Goal: Task Accomplishment & Management: Manage account settings

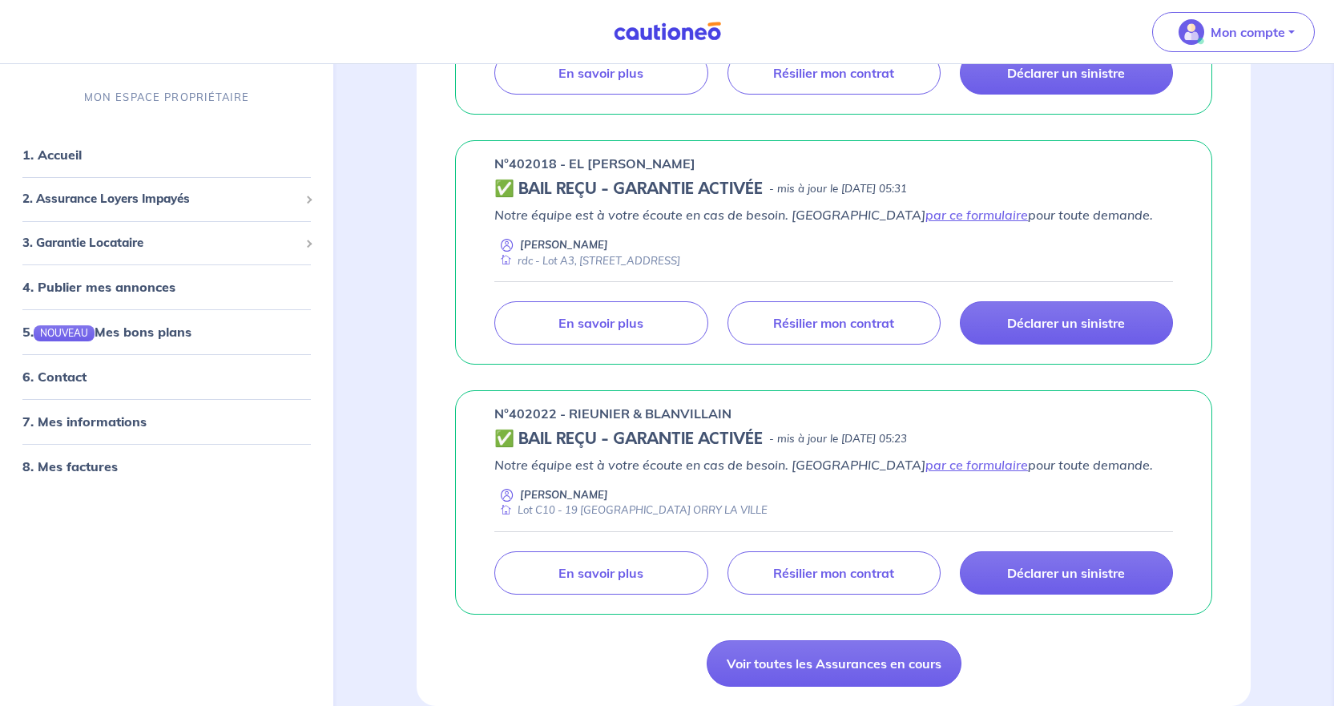
scroll to position [1122, 0]
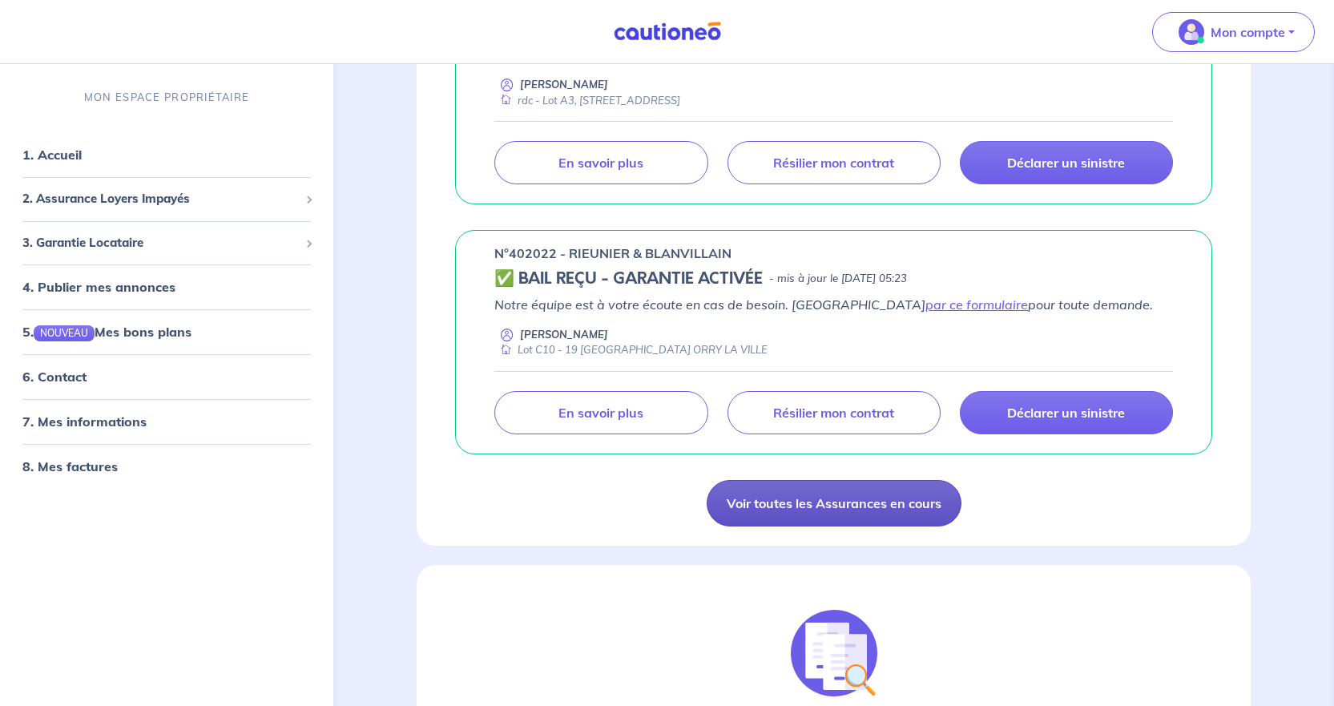
click at [806, 511] on link "Voir toutes les Assurances en cours" at bounding box center [834, 503] width 255 height 46
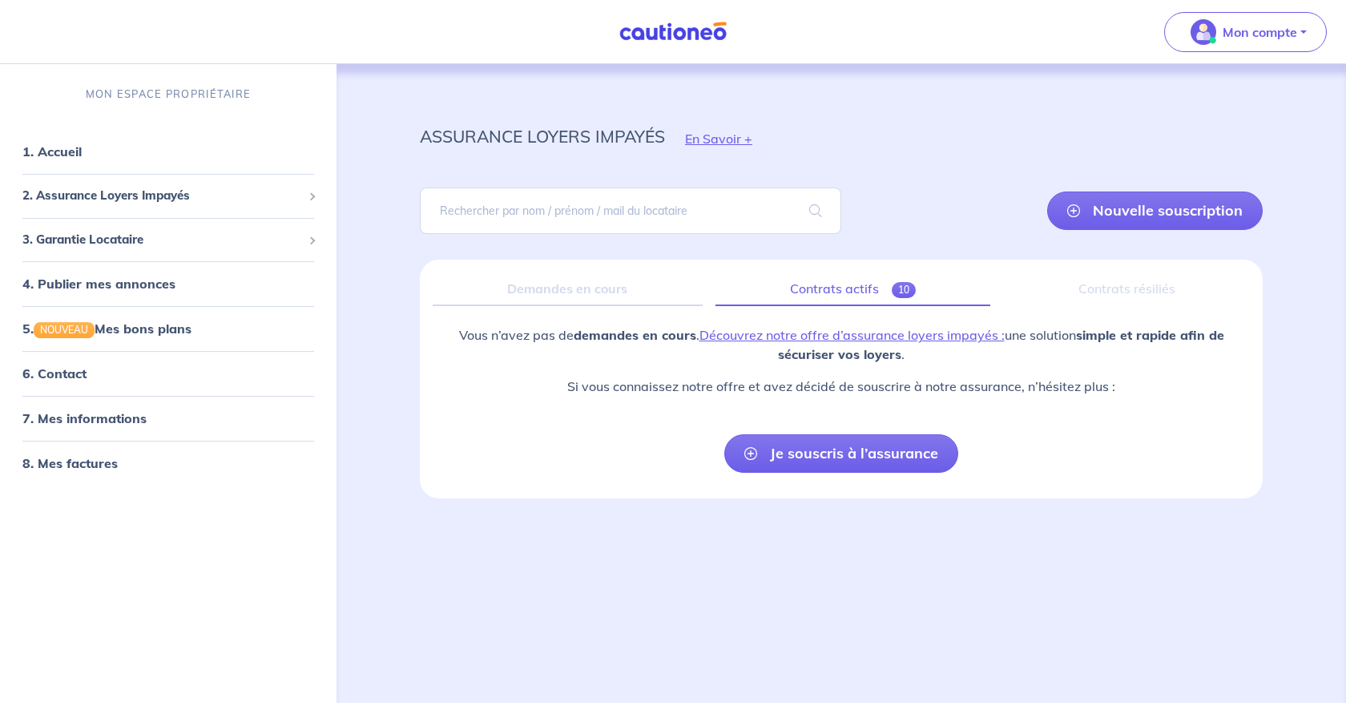
click at [848, 285] on link "Contrats actifs 10" at bounding box center [853, 290] width 275 height 34
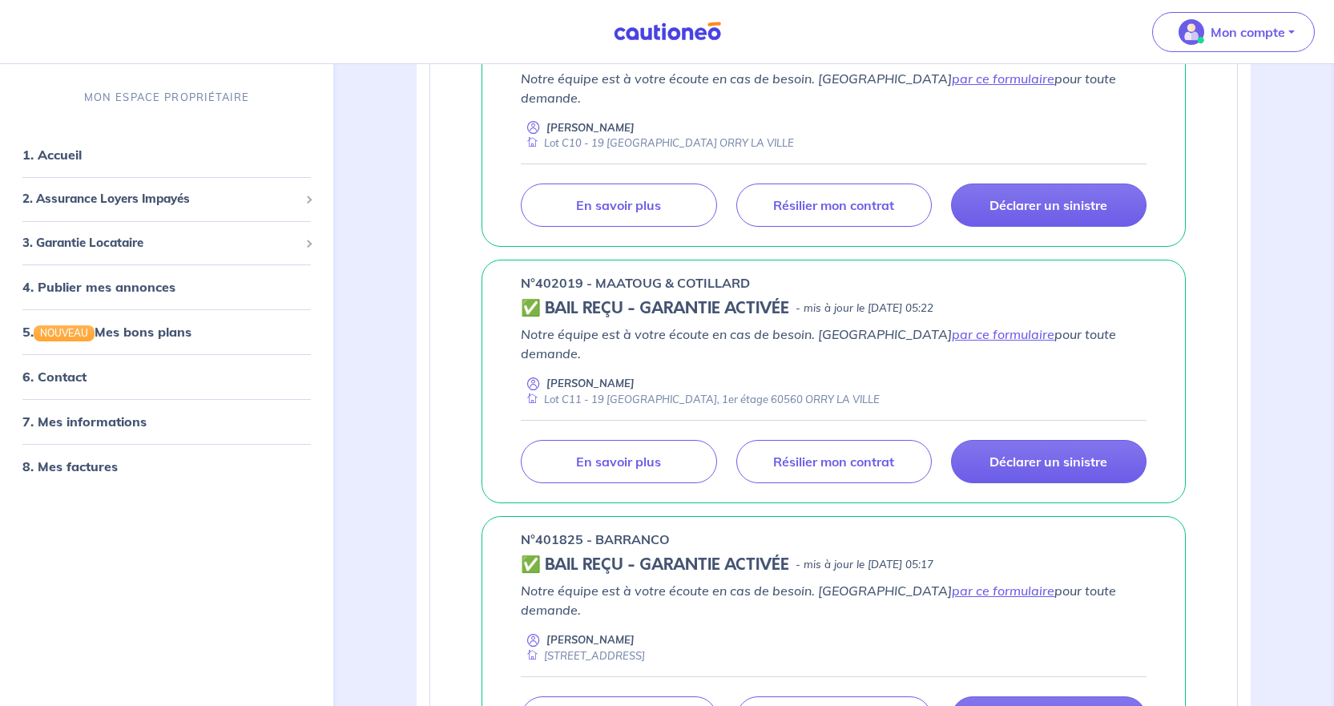
scroll to position [1603, 0]
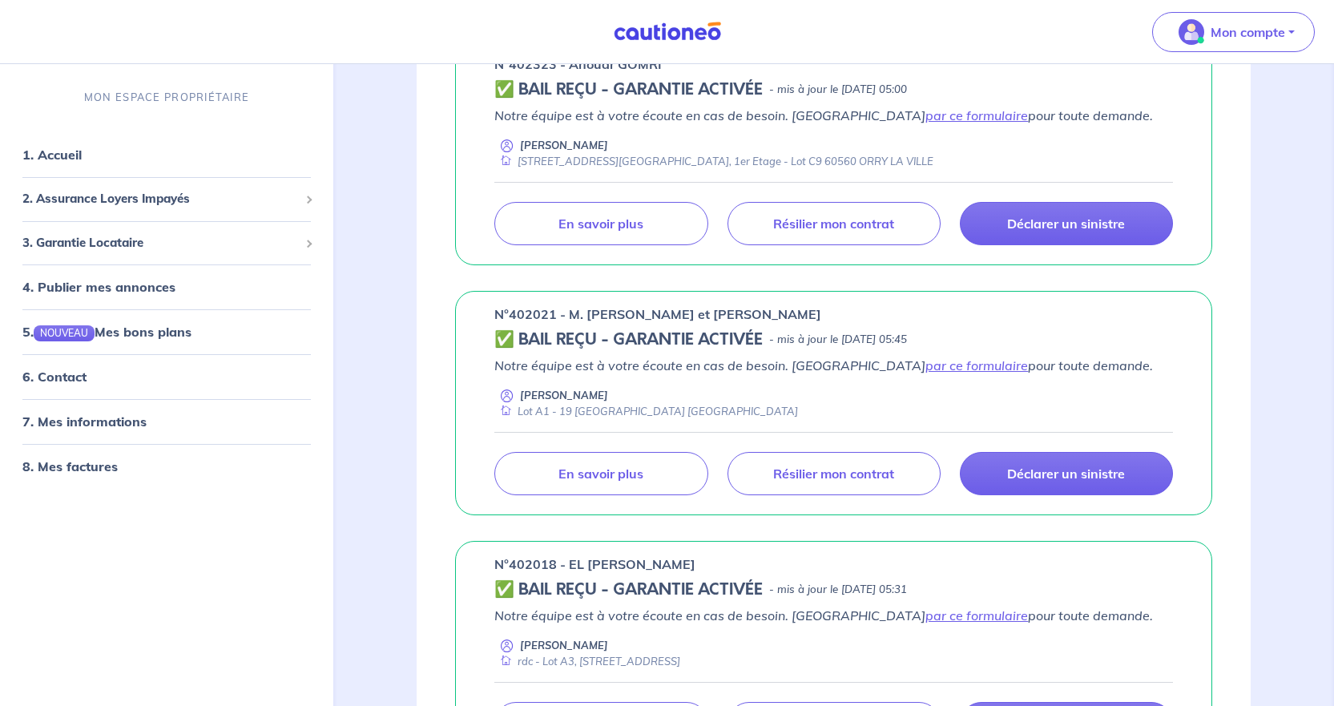
scroll to position [721, 0]
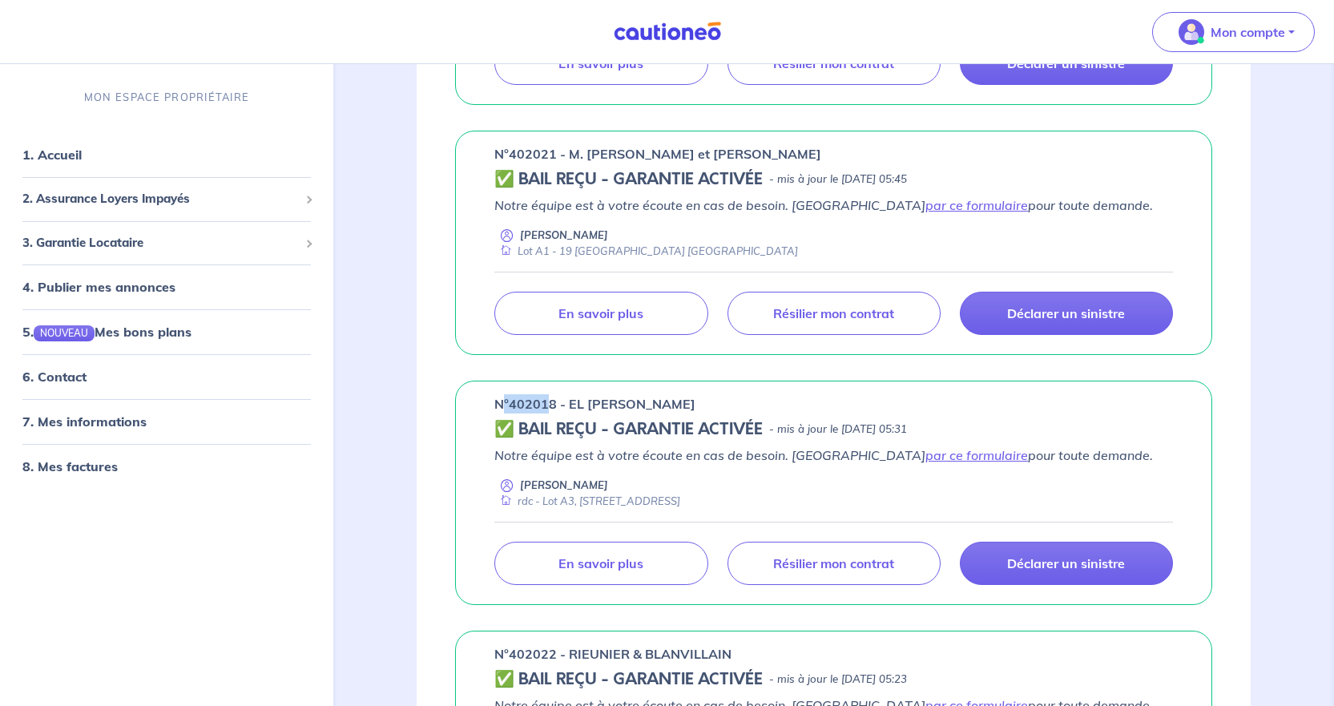
drag, startPoint x: 551, startPoint y: 402, endPoint x: 504, endPoint y: 397, distance: 47.6
click at [504, 397] on p "n°402018 - EL [PERSON_NAME]" at bounding box center [595, 403] width 201 height 19
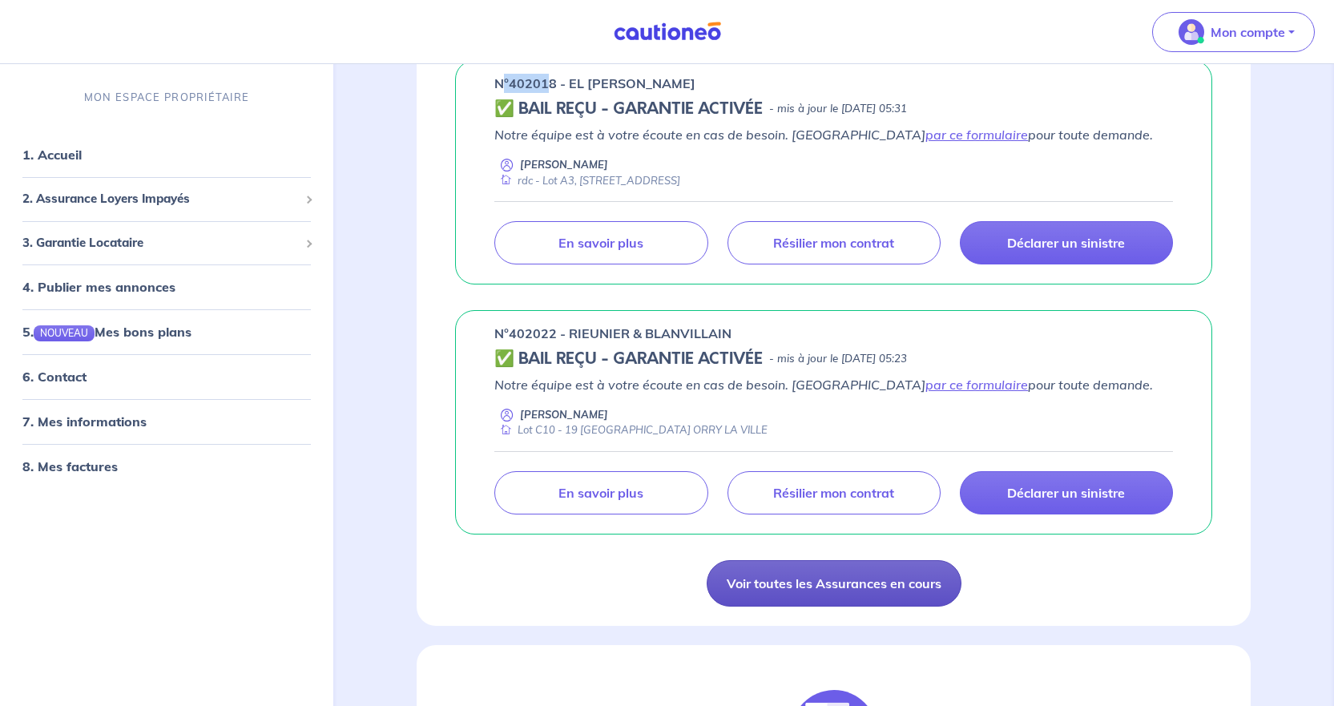
click at [854, 596] on link "Voir toutes les Assurances en cours" at bounding box center [834, 583] width 255 height 46
